Goal: Task Accomplishment & Management: Use online tool/utility

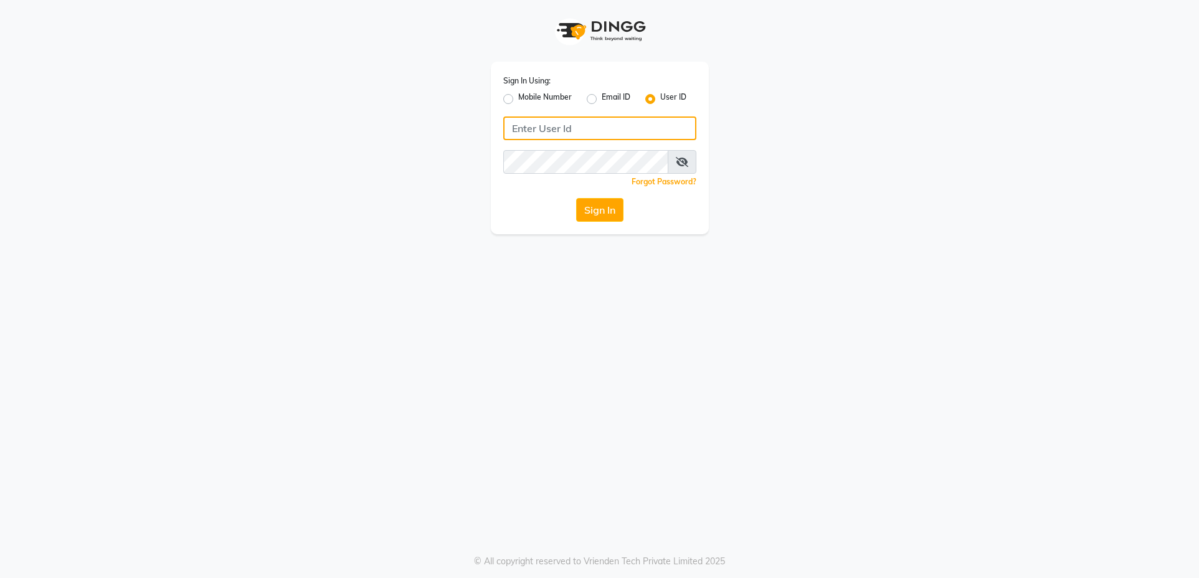
type input "glamhub"
click at [593, 209] on button "Sign In" at bounding box center [599, 210] width 47 height 24
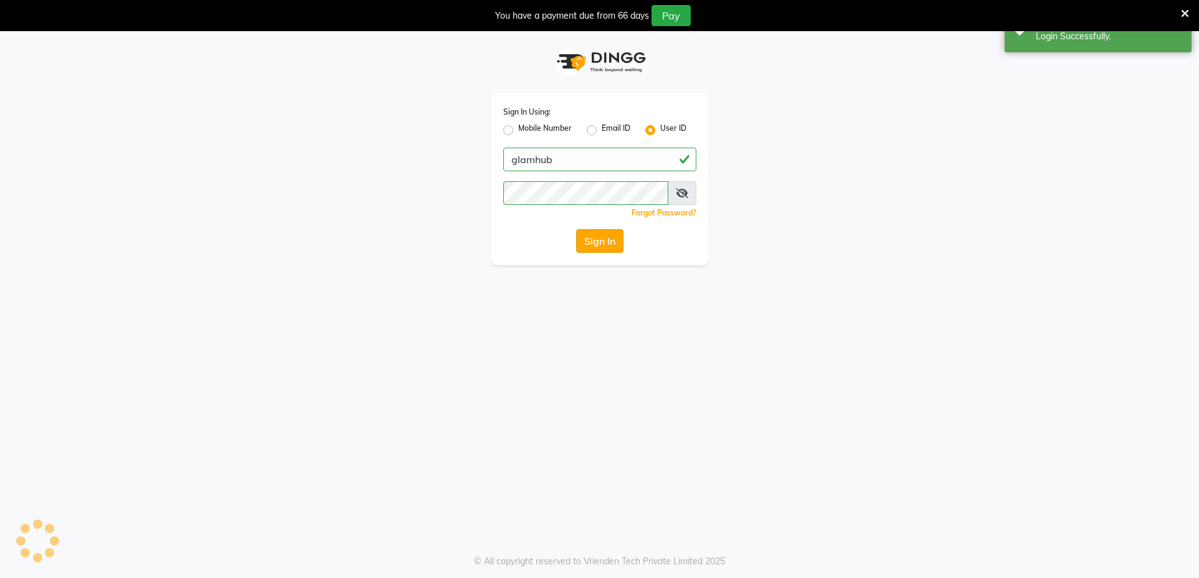
select select "7771"
select select "service"
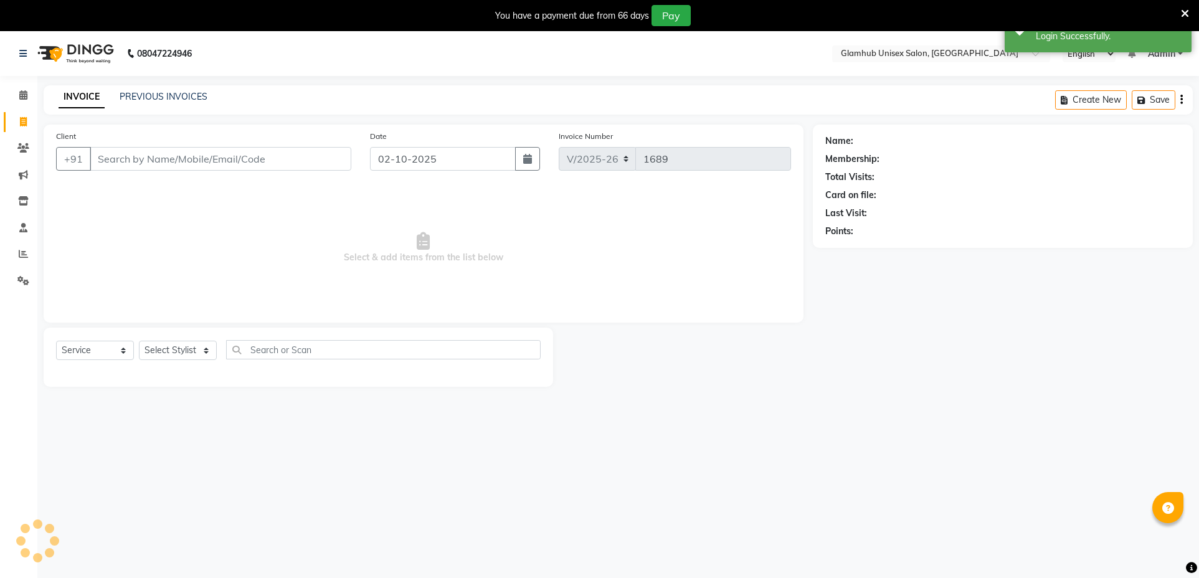
select select "en"
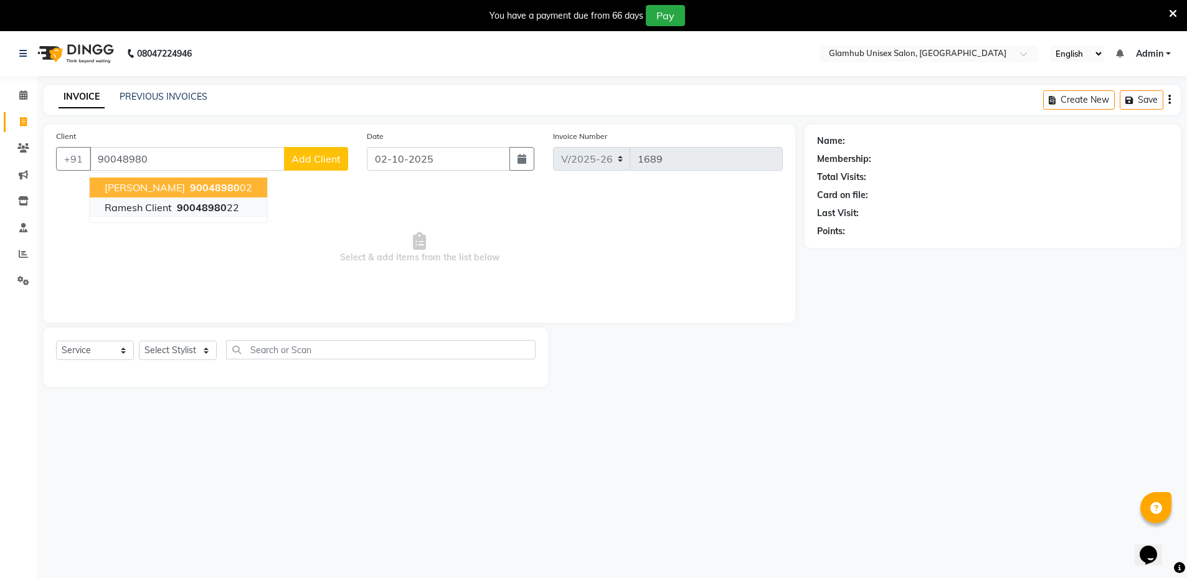
click at [225, 210] on ngb-highlight "90048980 22" at bounding box center [206, 207] width 65 height 12
type input "9004898022"
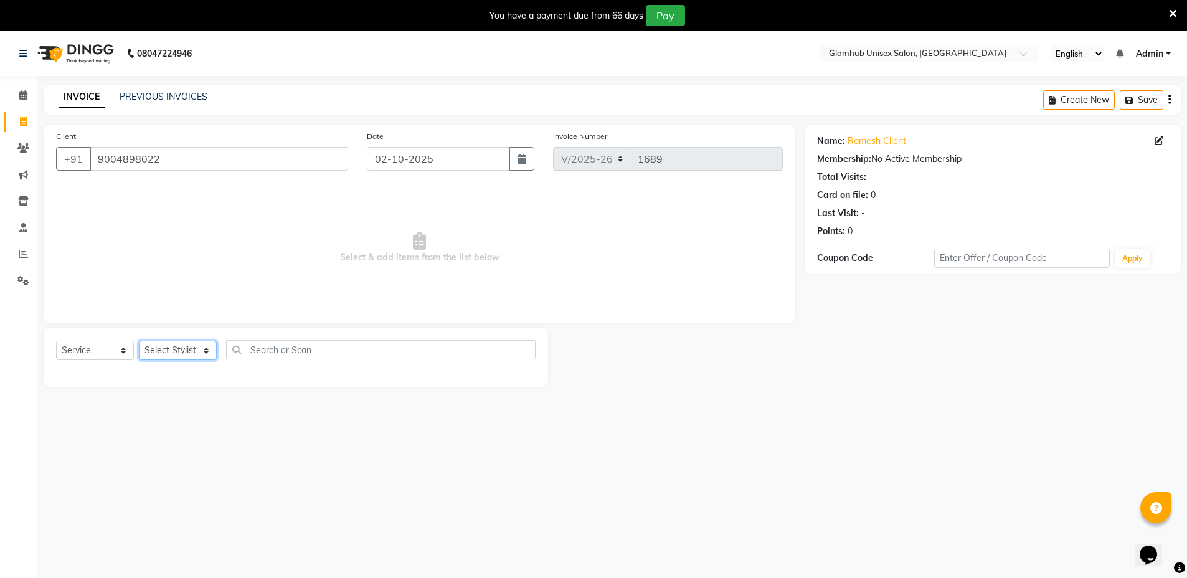
click at [194, 349] on select "Select Stylist [PERSON_NAME] [PERSON_NAME] [PERSON_NAME] [PERSON_NAME]" at bounding box center [178, 350] width 78 height 19
click at [139, 341] on select "Select Stylist [PERSON_NAME] [PERSON_NAME] [PERSON_NAME] [PERSON_NAME]" at bounding box center [178, 350] width 78 height 19
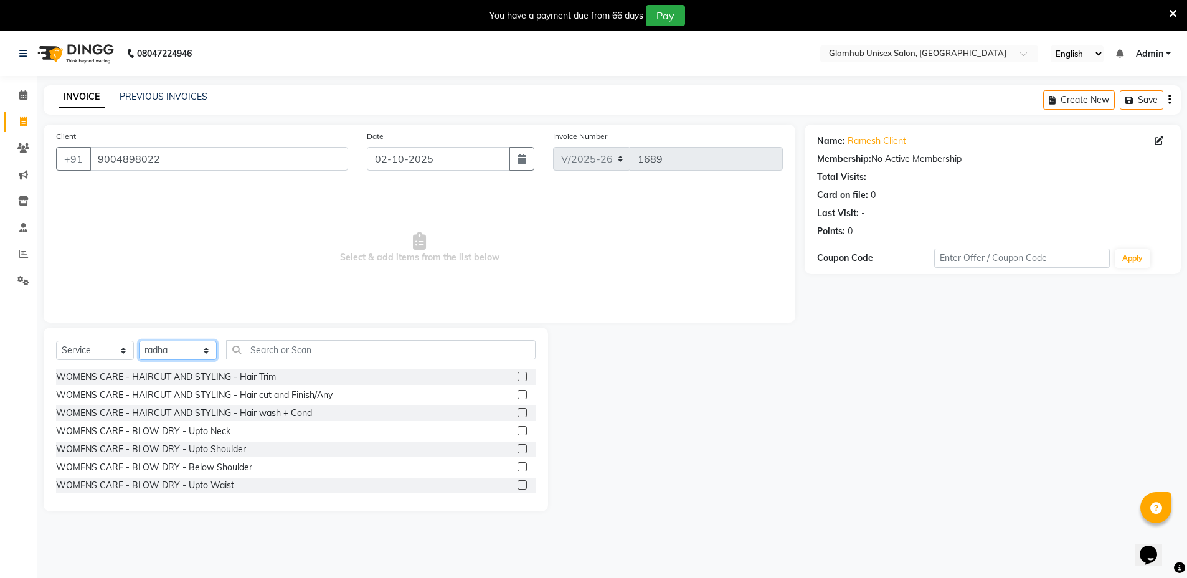
click at [185, 357] on select "Select Stylist [PERSON_NAME] [PERSON_NAME] [PERSON_NAME] [PERSON_NAME]" at bounding box center [178, 350] width 78 height 19
click at [204, 343] on select "Select Stylist [PERSON_NAME] [PERSON_NAME] [PERSON_NAME] [PERSON_NAME]" at bounding box center [178, 350] width 78 height 19
click at [178, 352] on select "Select Stylist [PERSON_NAME] [PERSON_NAME] [PERSON_NAME] [PERSON_NAME]" at bounding box center [178, 350] width 78 height 19
click at [180, 347] on select "Select Stylist [PERSON_NAME] [PERSON_NAME] [PERSON_NAME] [PERSON_NAME]" at bounding box center [178, 350] width 78 height 19
click at [183, 351] on select "Select Stylist [PERSON_NAME] [PERSON_NAME] [PERSON_NAME] [PERSON_NAME]" at bounding box center [178, 350] width 78 height 19
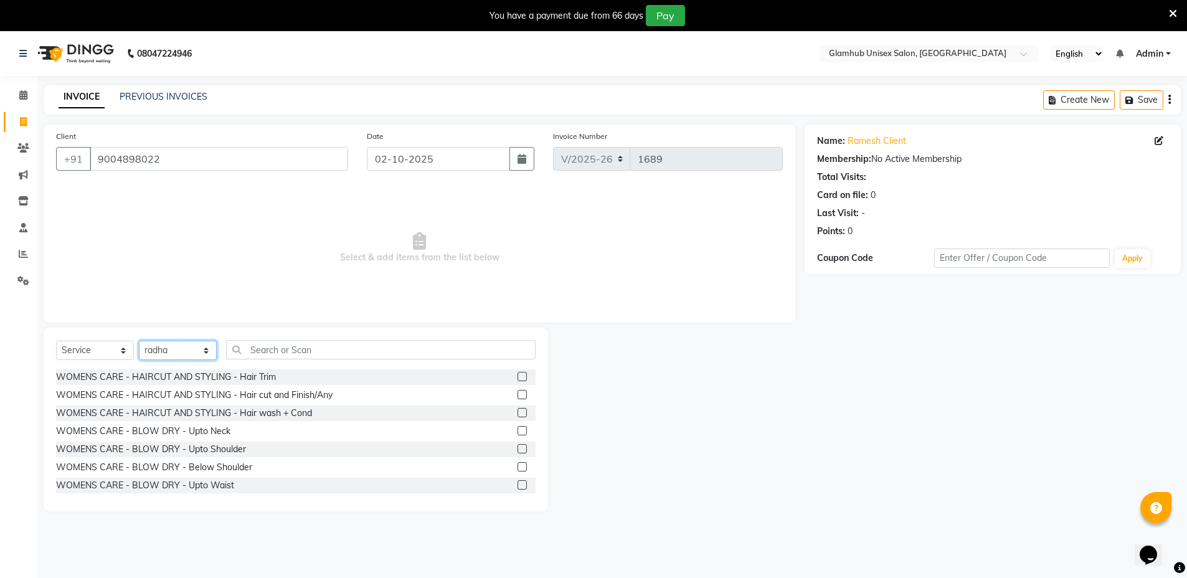
select select "69351"
click at [139, 341] on select "Select Stylist [PERSON_NAME] [PERSON_NAME] [PERSON_NAME] [PERSON_NAME]" at bounding box center [178, 350] width 78 height 19
click at [83, 346] on select "Select Service Product Membership Package Voucher Prepaid Gift Card" at bounding box center [95, 350] width 78 height 19
select select "select"
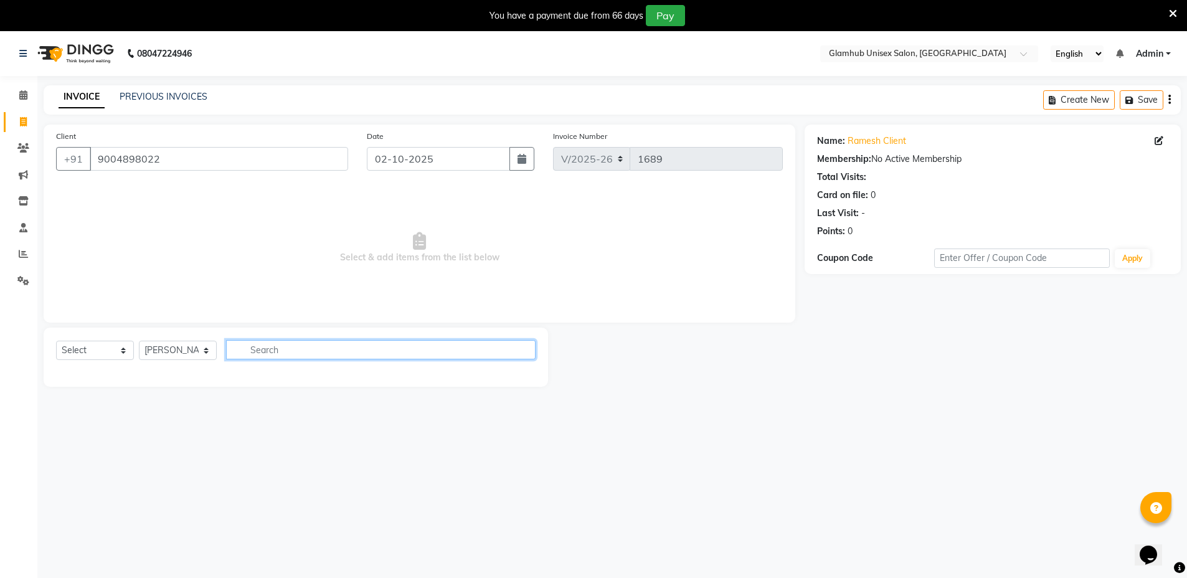
click at [270, 348] on input "text" at bounding box center [380, 349] width 309 height 19
type input "a"
type input "s"
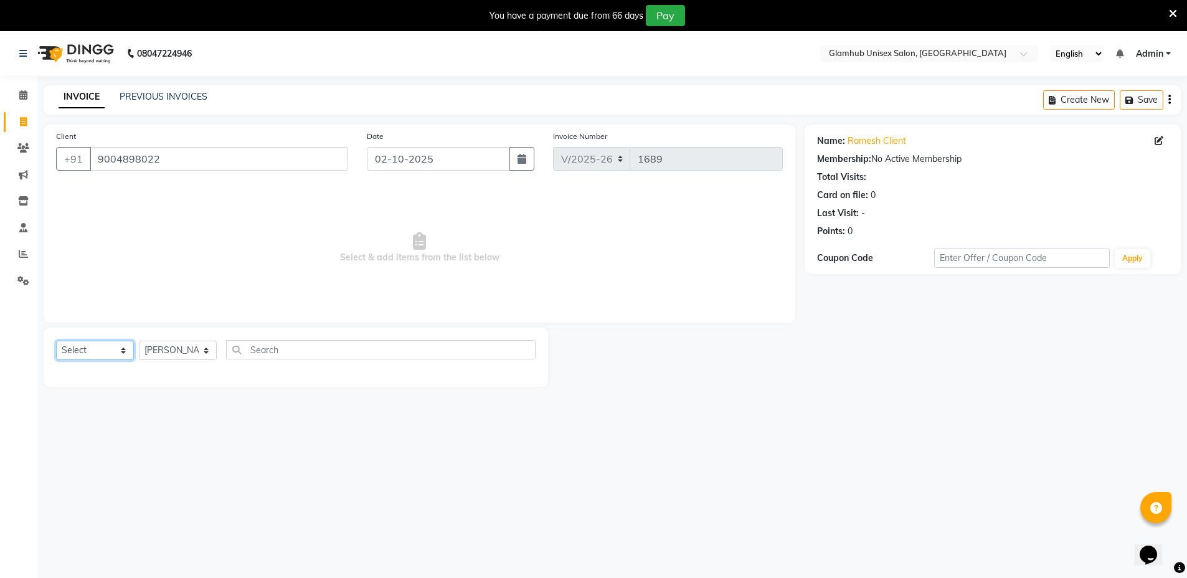
click at [100, 346] on select "Select Service Product Membership Package Voucher Prepaid Gift Card" at bounding box center [95, 350] width 78 height 19
select select "P"
click at [56, 341] on select "Select Service Product Membership Package Voucher Prepaid Gift Card" at bounding box center [95, 350] width 78 height 19
click at [98, 349] on select "Select Service Product Membership Package Voucher Prepaid Gift Card" at bounding box center [95, 350] width 78 height 19
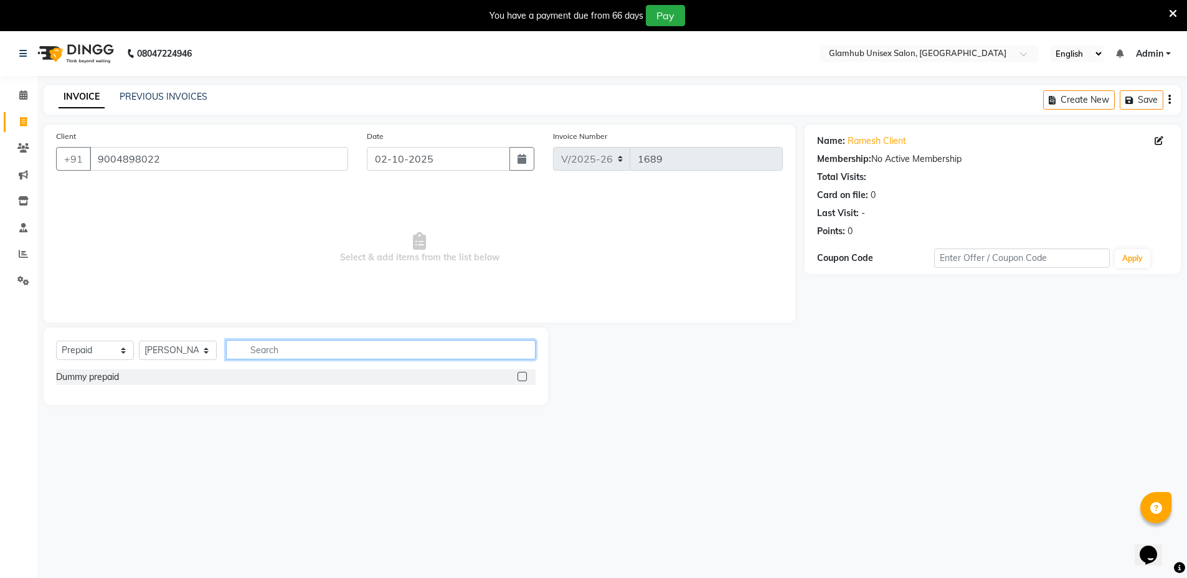
click at [264, 348] on input "text" at bounding box center [380, 349] width 309 height 19
click at [224, 377] on div "Dummy prepaid" at bounding box center [295, 377] width 479 height 16
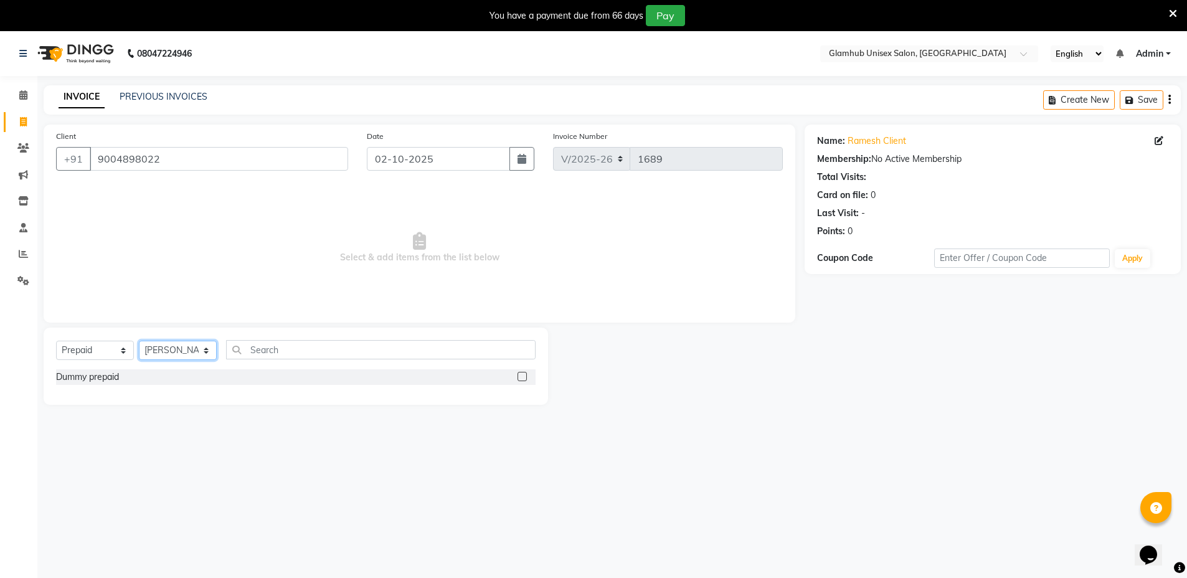
click at [200, 358] on select "Select Stylist [PERSON_NAME] [PERSON_NAME] [PERSON_NAME] [PERSON_NAME]" at bounding box center [178, 350] width 78 height 19
click at [183, 349] on select "Select Stylist [PERSON_NAME] [PERSON_NAME] [PERSON_NAME] [PERSON_NAME]" at bounding box center [178, 350] width 78 height 19
click at [328, 374] on div "Dummy prepaid" at bounding box center [295, 377] width 479 height 16
click at [179, 373] on div "Dummy prepaid" at bounding box center [295, 377] width 479 height 16
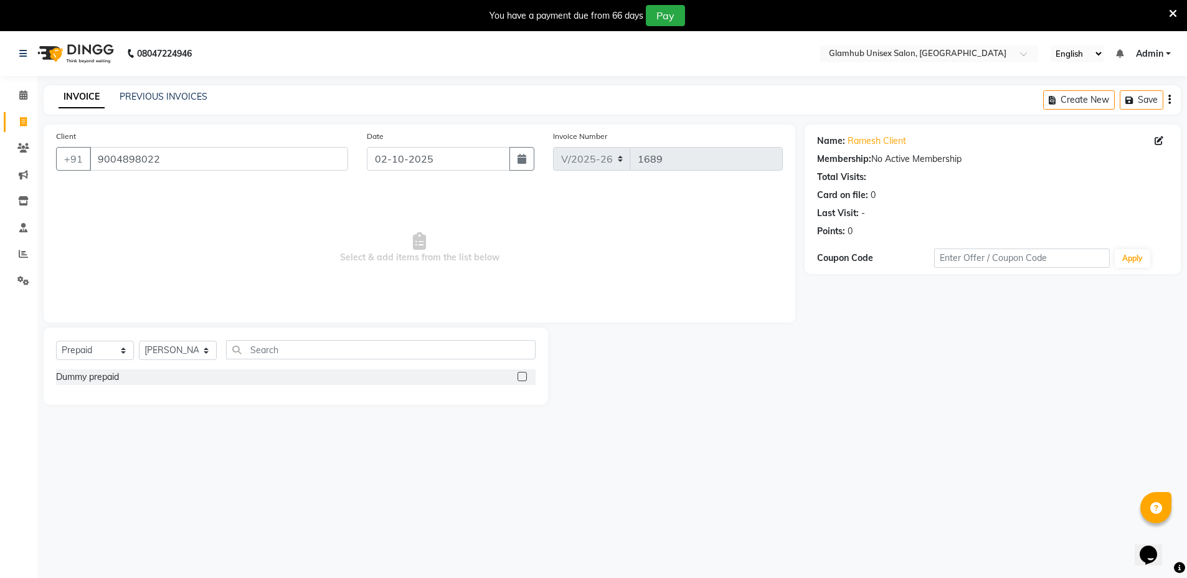
click at [179, 373] on div "Dummy prepaid" at bounding box center [295, 377] width 479 height 16
click at [273, 343] on input "text" at bounding box center [380, 349] width 309 height 19
click at [273, 351] on input "text" at bounding box center [380, 349] width 309 height 19
click at [196, 346] on select "Select Stylist [PERSON_NAME] [PERSON_NAME] [PERSON_NAME] [PERSON_NAME]" at bounding box center [178, 350] width 78 height 19
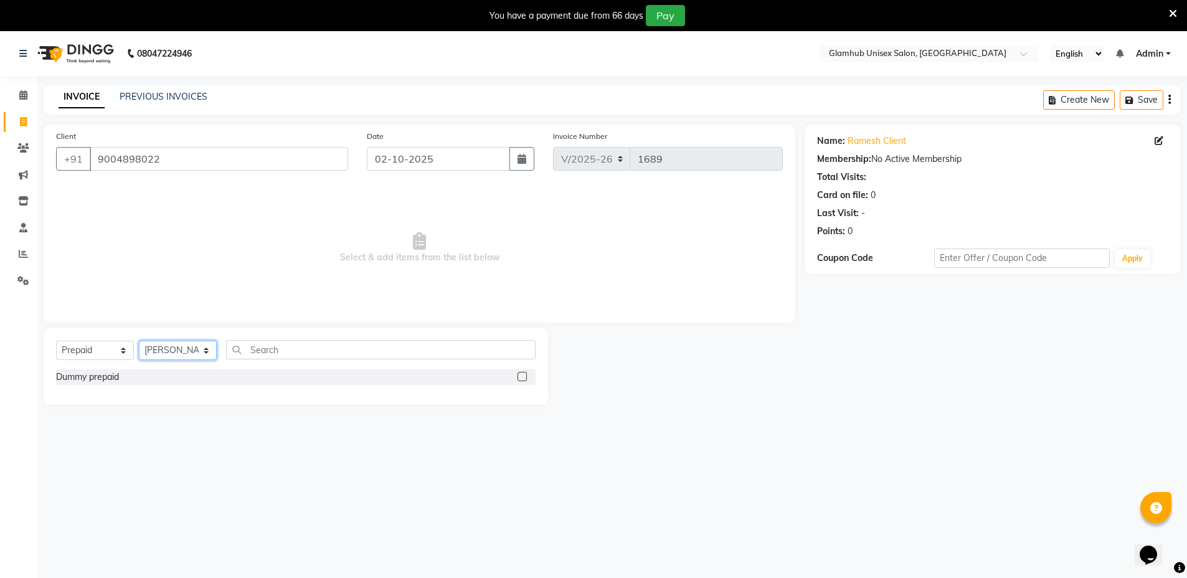
click at [139, 341] on select "Select Stylist [PERSON_NAME] [PERSON_NAME] [PERSON_NAME] [PERSON_NAME]" at bounding box center [178, 350] width 78 height 19
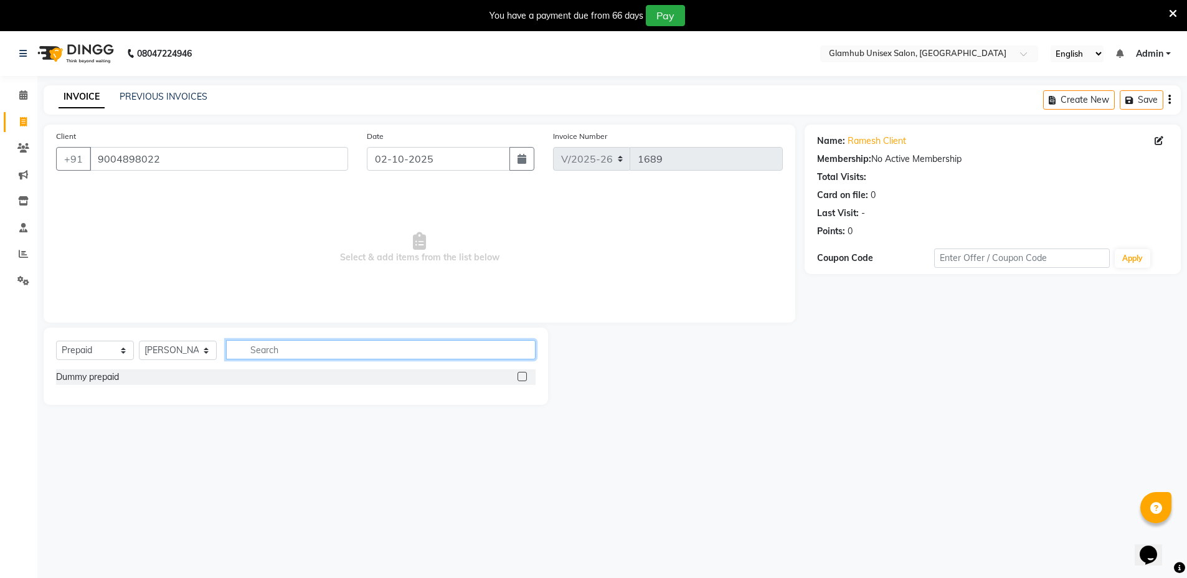
click at [259, 347] on input "text" at bounding box center [380, 349] width 309 height 19
type input "s"
click at [208, 164] on input "9004898022" at bounding box center [219, 159] width 258 height 24
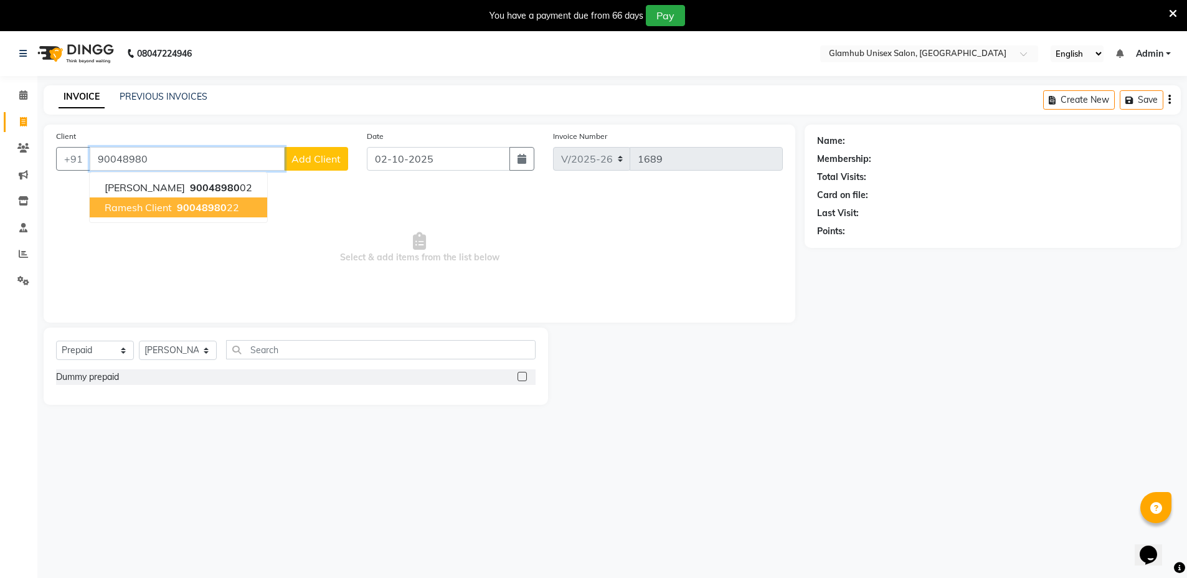
click at [187, 209] on span "90048980" at bounding box center [202, 207] width 50 height 12
type input "9004898022"
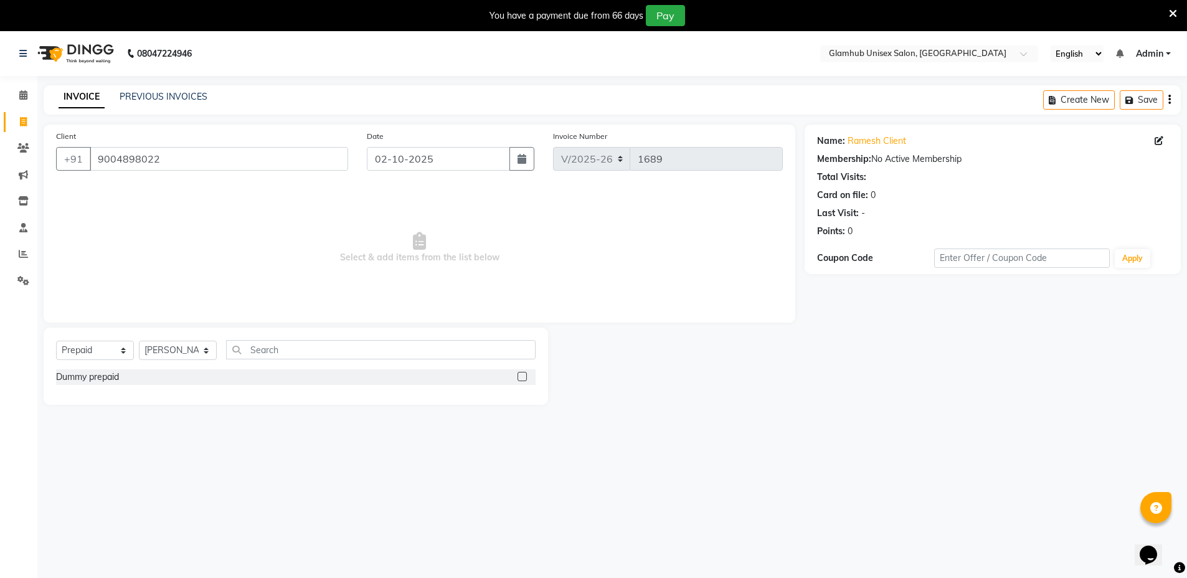
click at [1169, 6] on span at bounding box center [1173, 13] width 8 height 14
